Goal: Learn about a topic: Learn about a topic

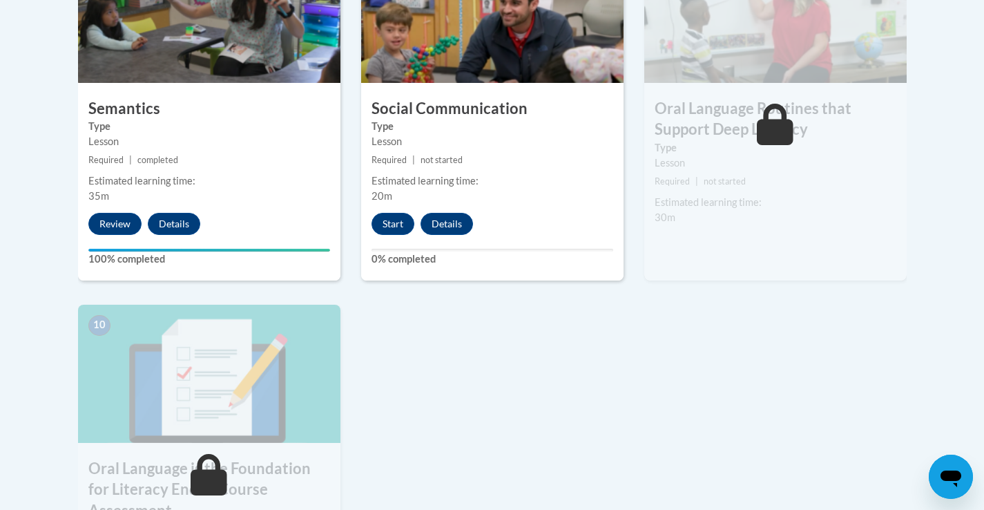
scroll to position [1275, 0]
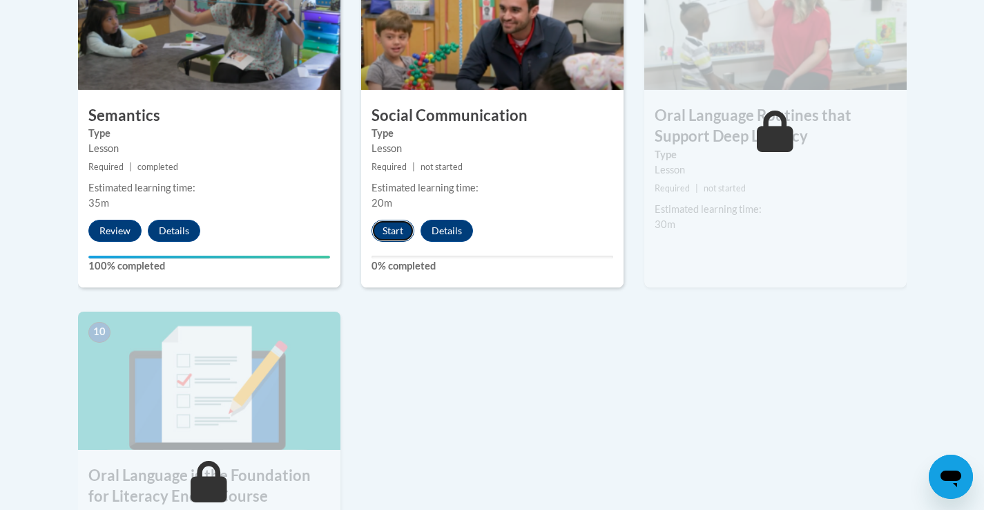
click at [389, 235] on button "Start" at bounding box center [393, 231] width 43 height 22
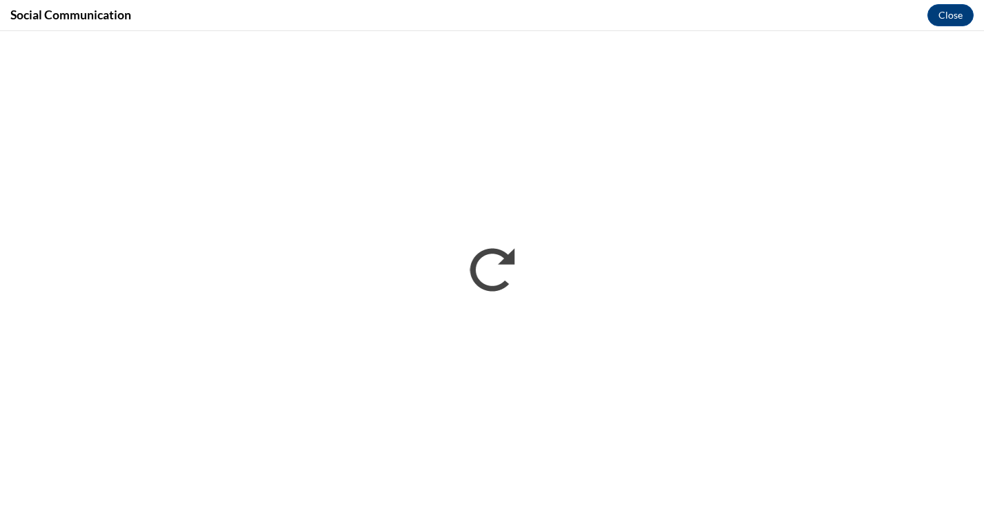
scroll to position [0, 0]
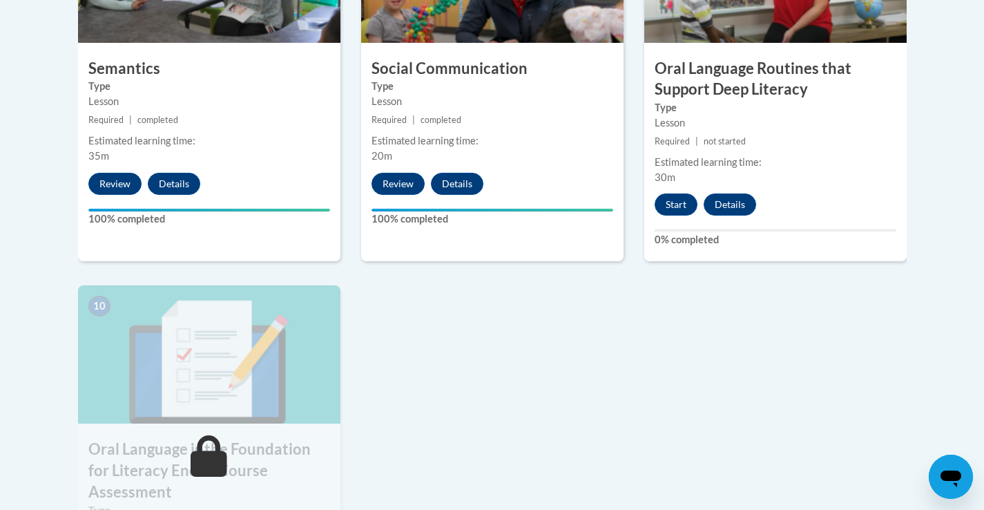
scroll to position [1222, 0]
